Goal: Check status

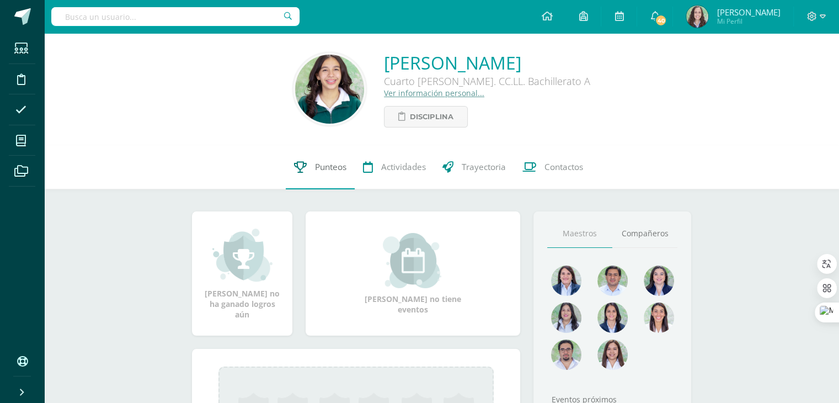
click at [315, 163] on span "Punteos" at bounding box center [330, 167] width 31 height 12
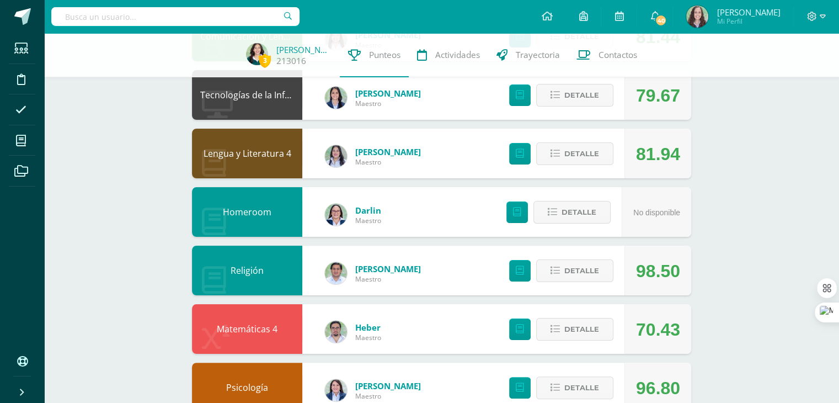
scroll to position [163, 0]
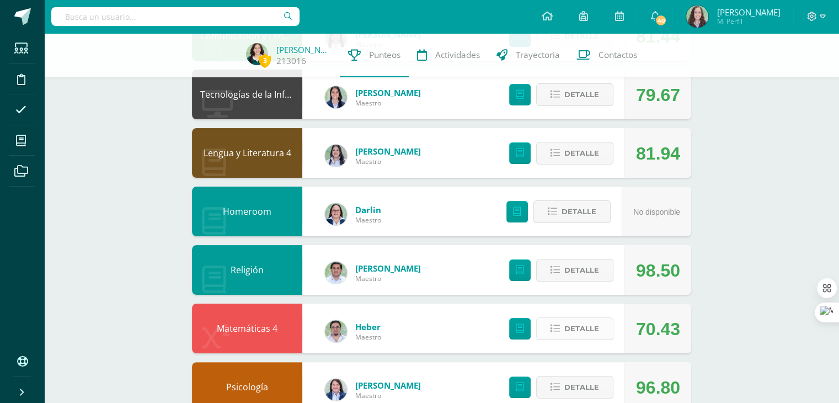
click at [589, 329] on span "Detalle" at bounding box center [581, 328] width 35 height 20
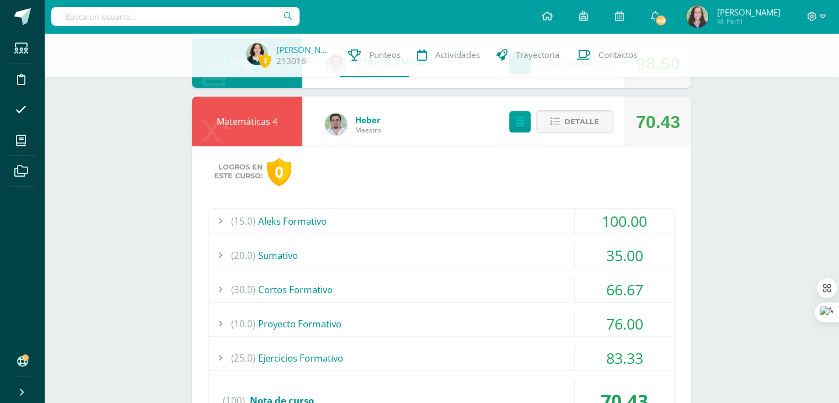
scroll to position [368, 0]
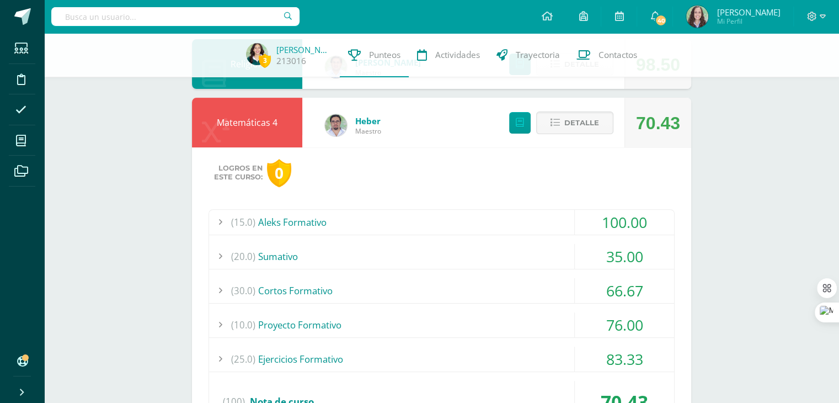
click at [413, 283] on div "(30.0) Cortos Formativo" at bounding box center [441, 290] width 465 height 25
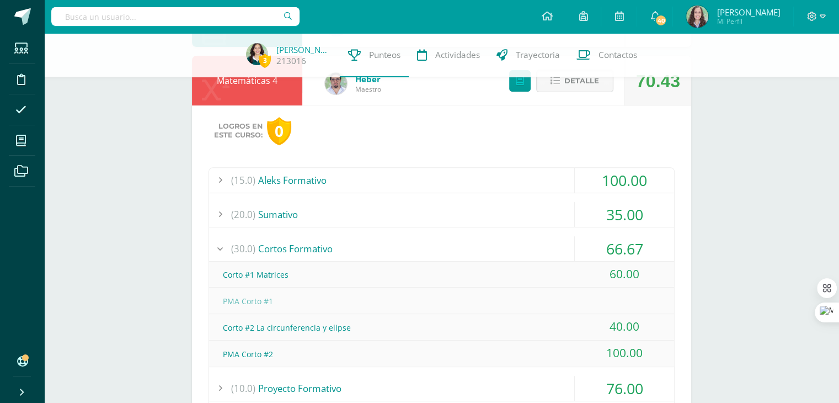
scroll to position [413, 0]
